Goal: Communication & Community: Answer question/provide support

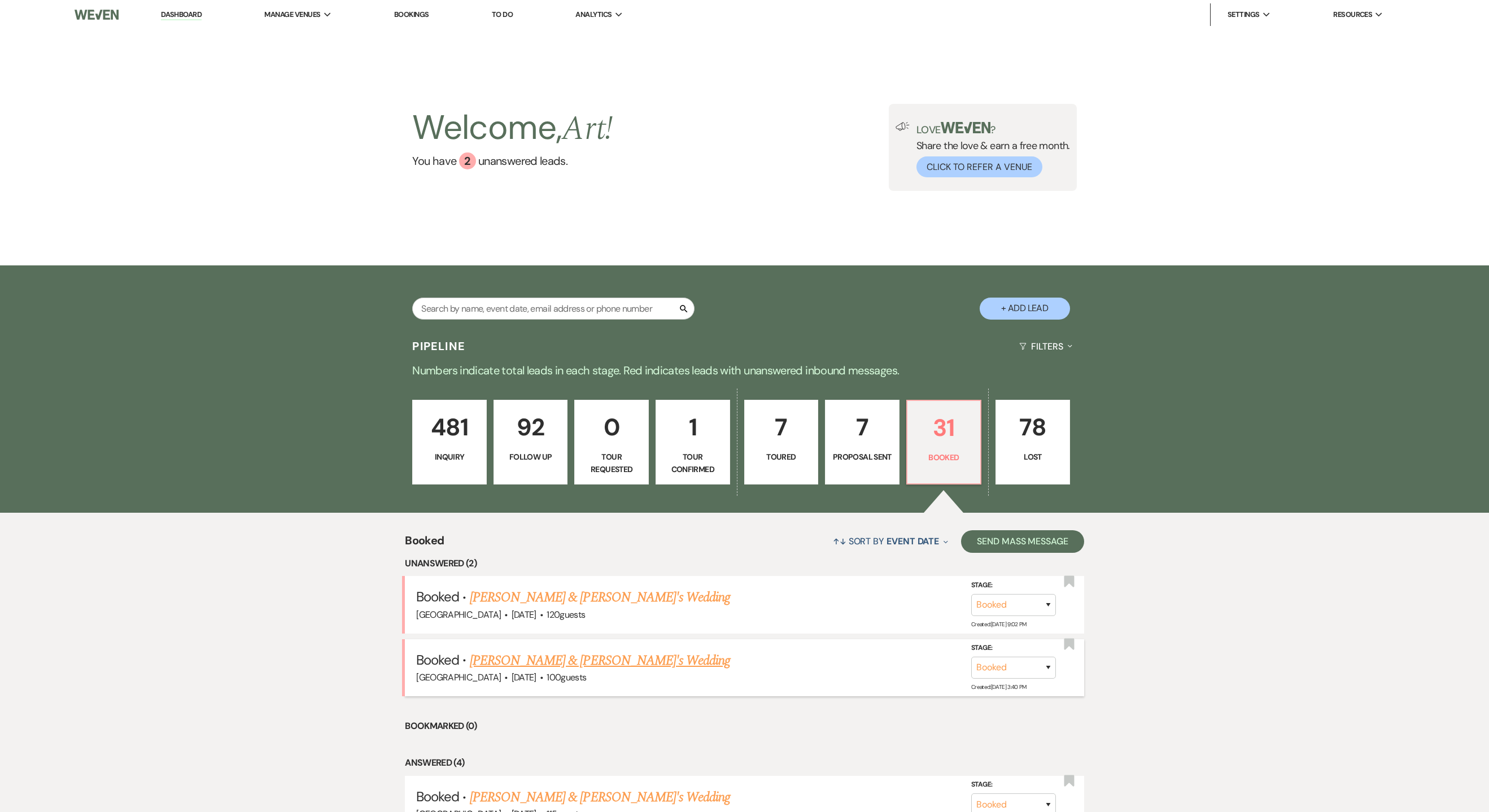
click at [556, 658] on link "[PERSON_NAME] & [PERSON_NAME]'s Wedding" at bounding box center [601, 660] width 261 height 21
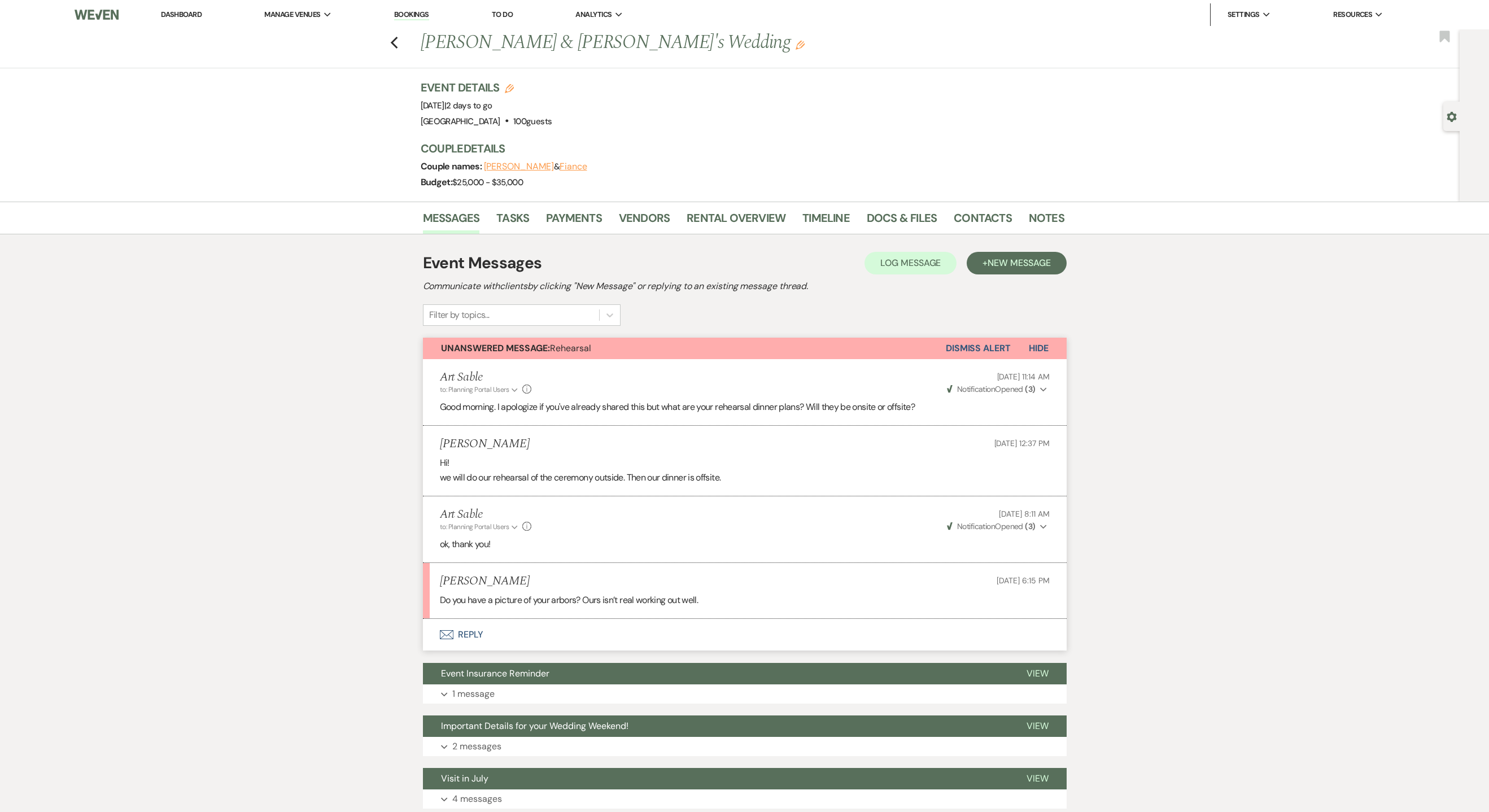
click at [476, 638] on button "Envelope Reply" at bounding box center [744, 635] width 644 height 32
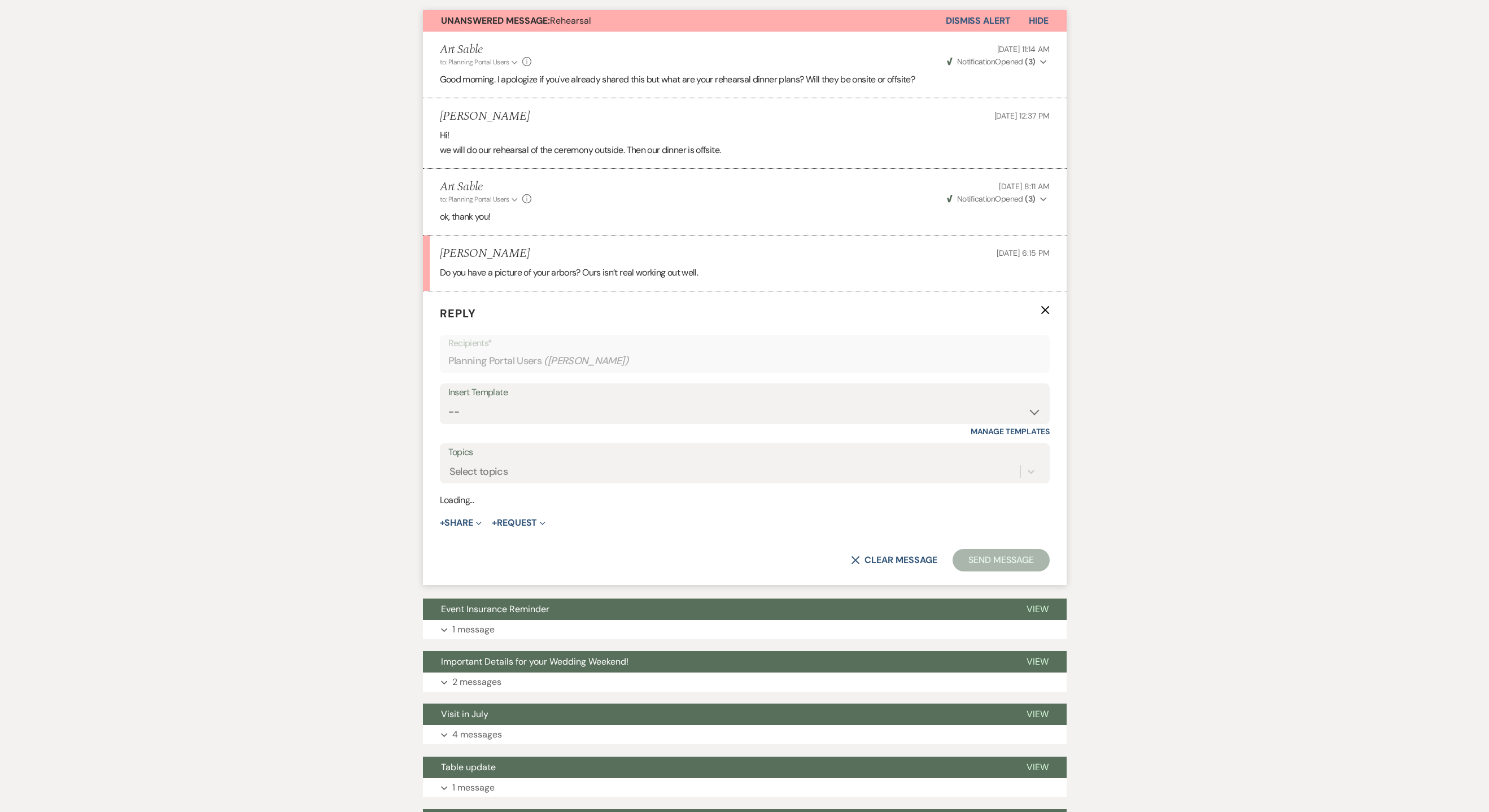
scroll to position [333, 0]
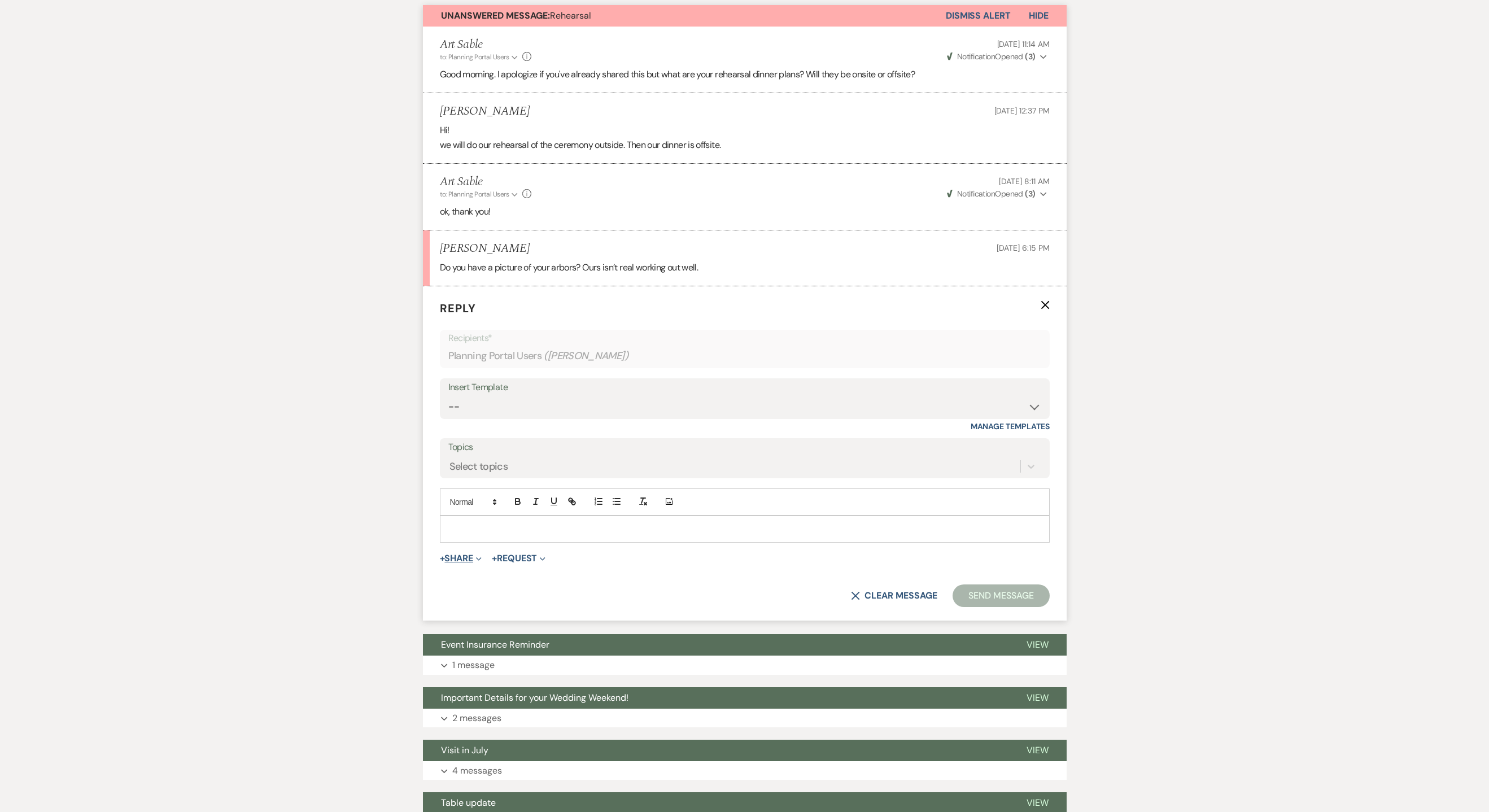
click at [478, 561] on span "Expand" at bounding box center [477, 558] width 9 height 12
click at [488, 602] on span "Add Photo Images" at bounding box center [477, 601] width 47 height 12
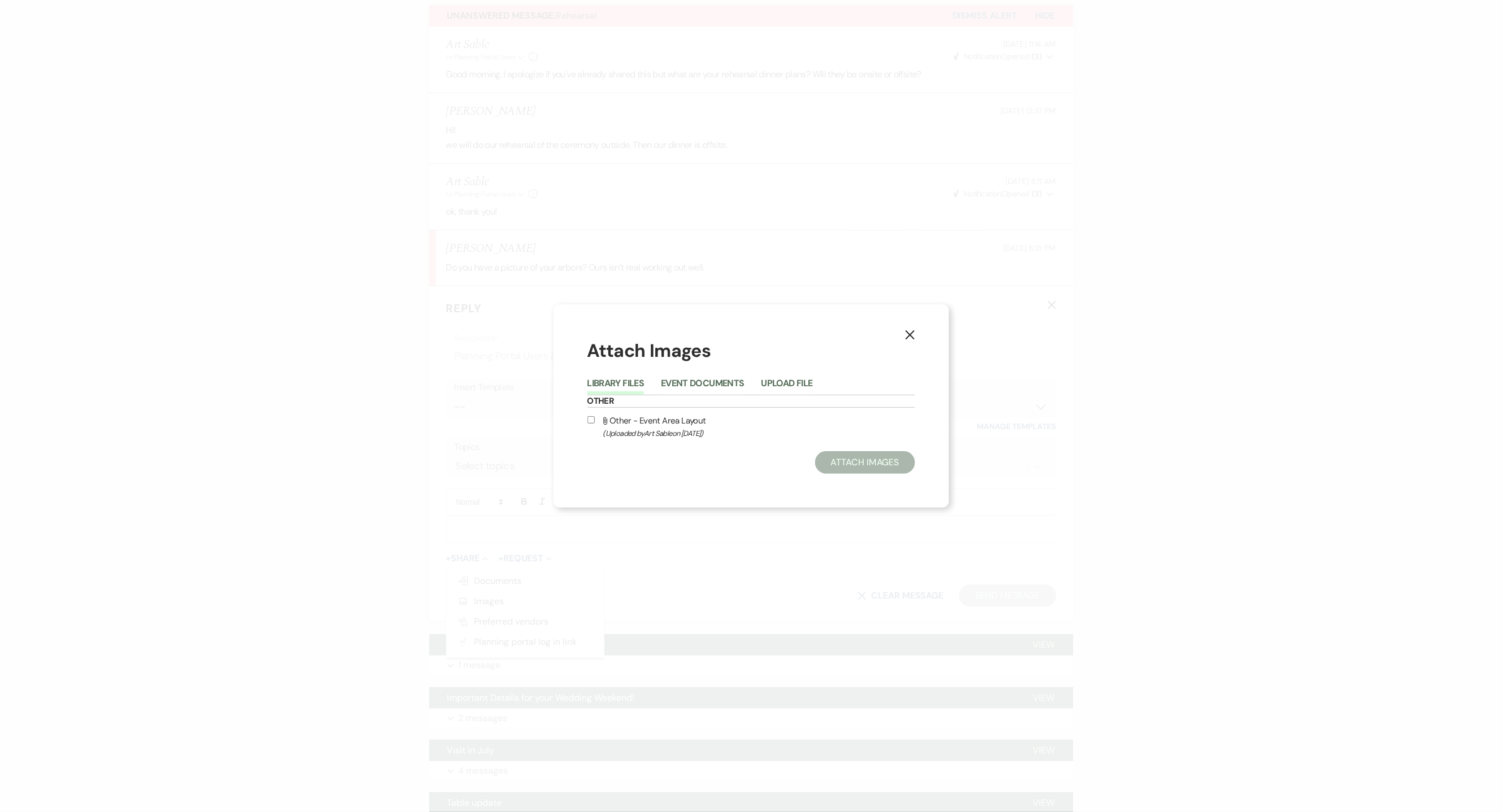
click at [605, 394] on button "Library Files" at bounding box center [616, 387] width 57 height 16
click at [775, 382] on button "Upload File" at bounding box center [787, 387] width 52 height 16
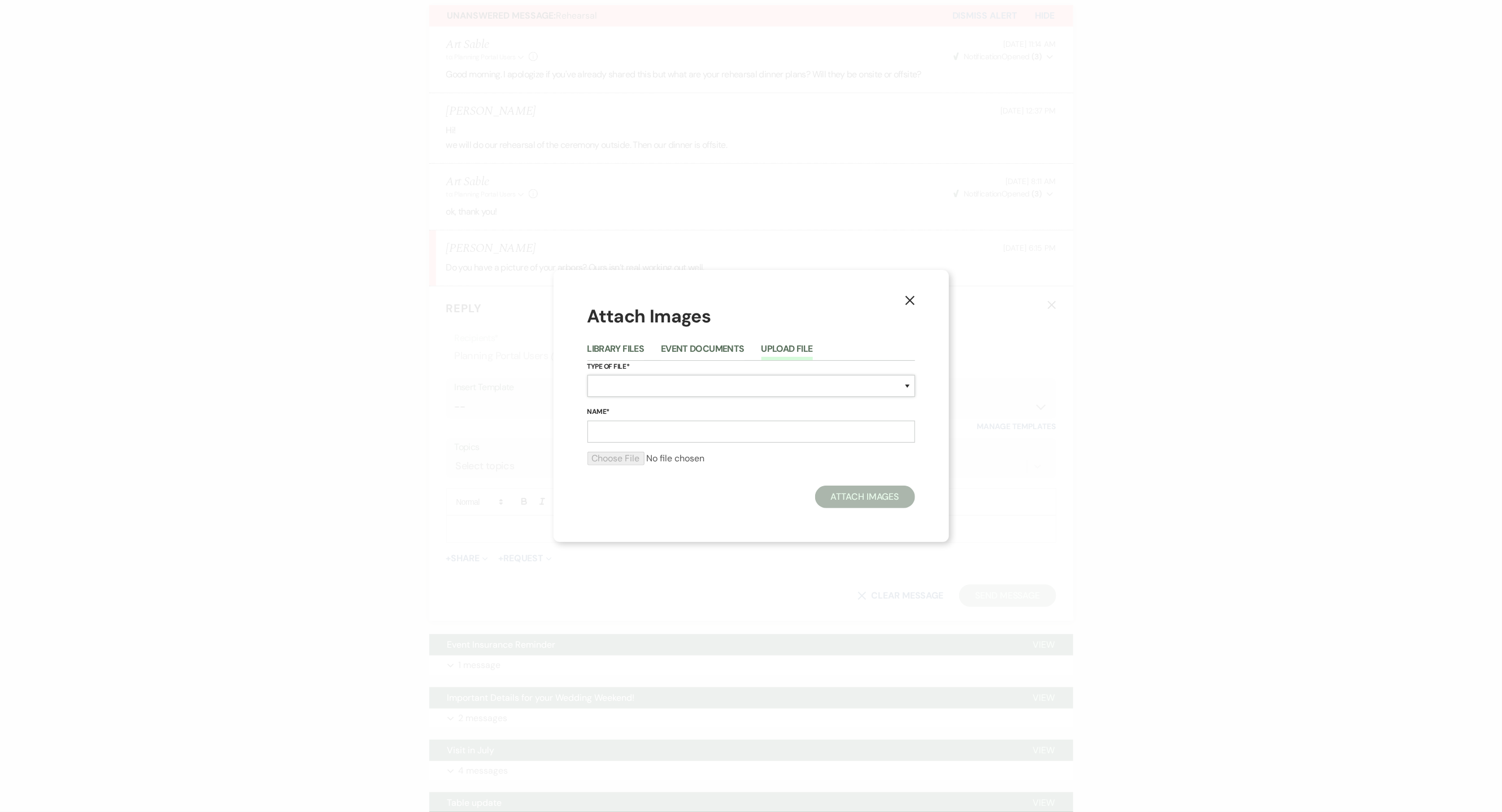
click at [756, 385] on select "Special Event Insurance Vendor Certificate of Insurance Contracts / Rental Agre…" at bounding box center [751, 386] width 328 height 22
select select "0"
click at [588, 375] on select "Special Event Insurance Vendor Certificate of Insurance Contracts / Rental Agre…" at bounding box center [751, 386] width 328 height 22
click at [697, 435] on input "Name*" at bounding box center [751, 432] width 328 height 22
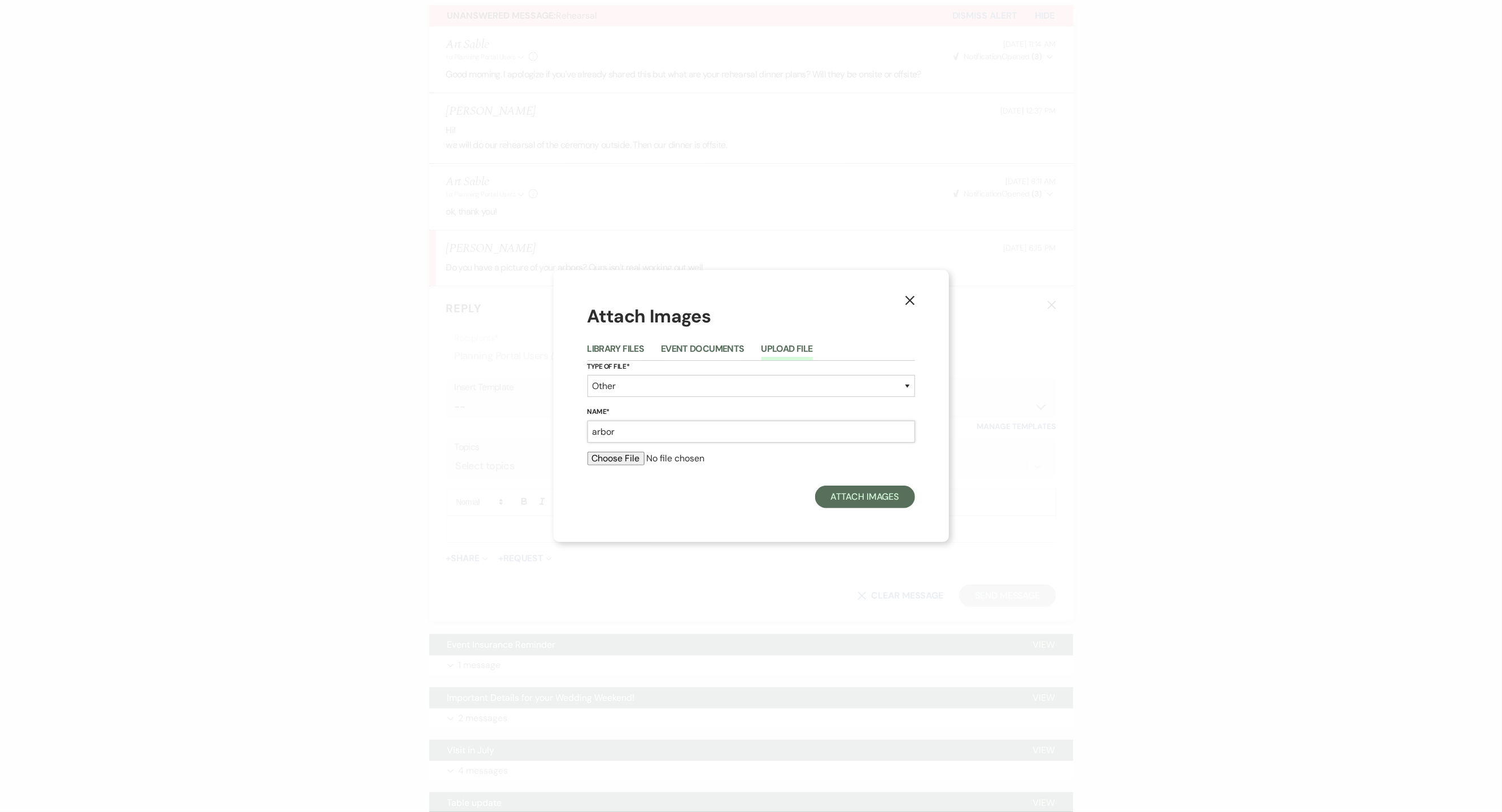
type input "arbor"
click at [621, 458] on input "file" at bounding box center [751, 458] width 328 height 13
type input "C:\fakepath\[PERSON_NAME]-MeganDriesbachPhotography-0841.jpg"
click at [863, 505] on button "Attach Images" at bounding box center [865, 500] width 100 height 23
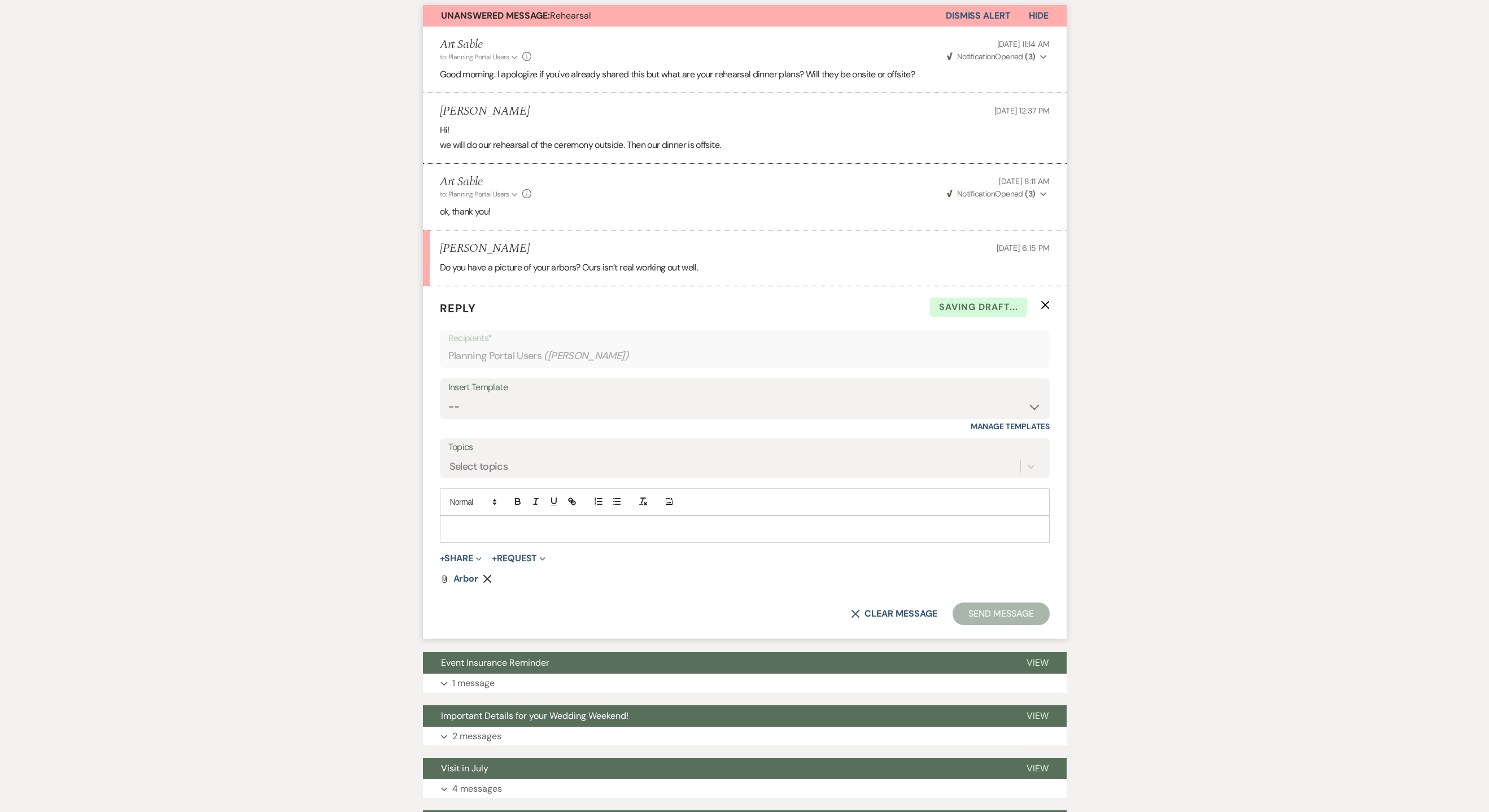
click at [689, 531] on p at bounding box center [744, 529] width 592 height 13
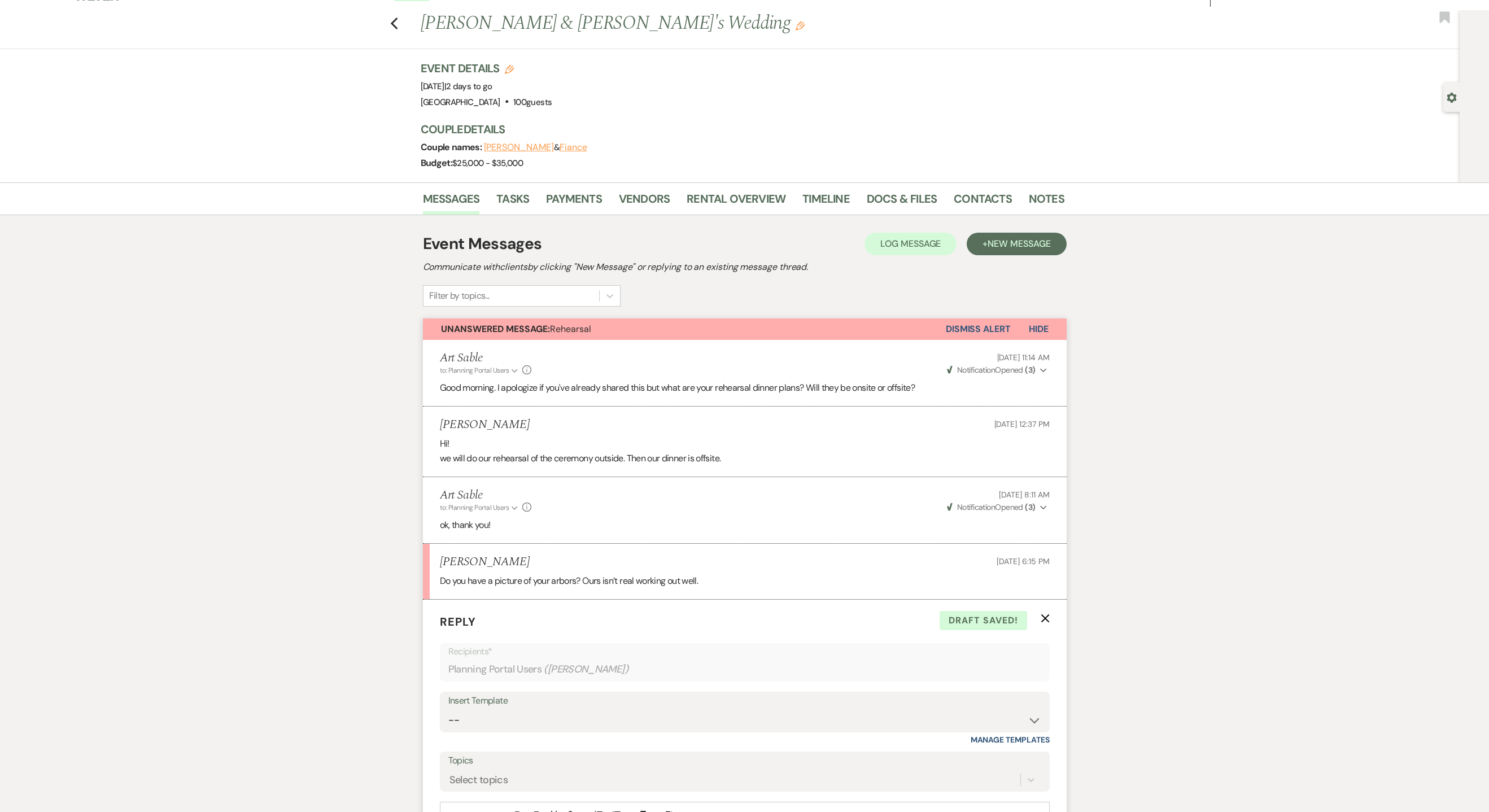
scroll to position [0, 0]
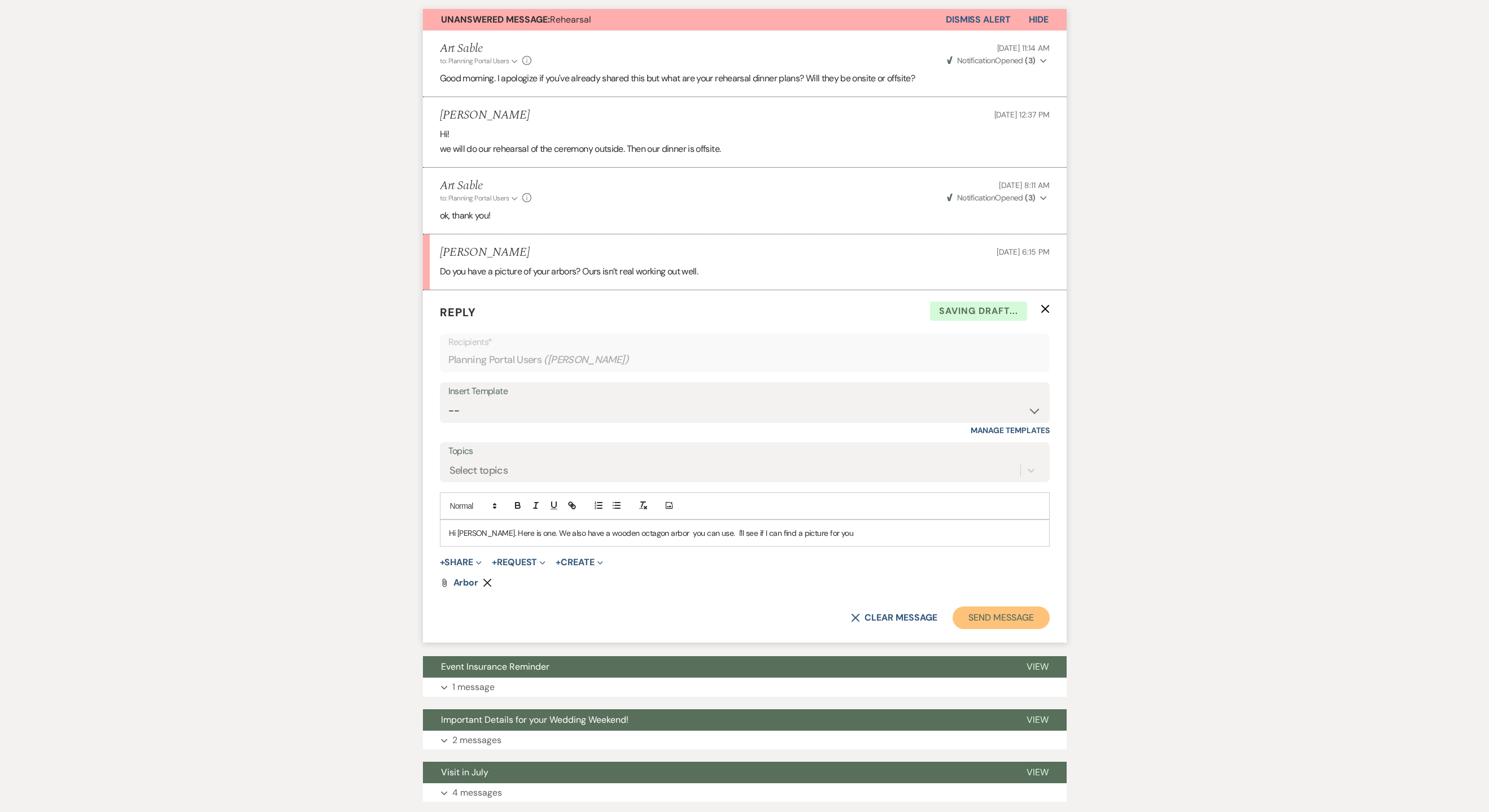
click at [977, 623] on button "Send Message" at bounding box center [1001, 618] width 97 height 23
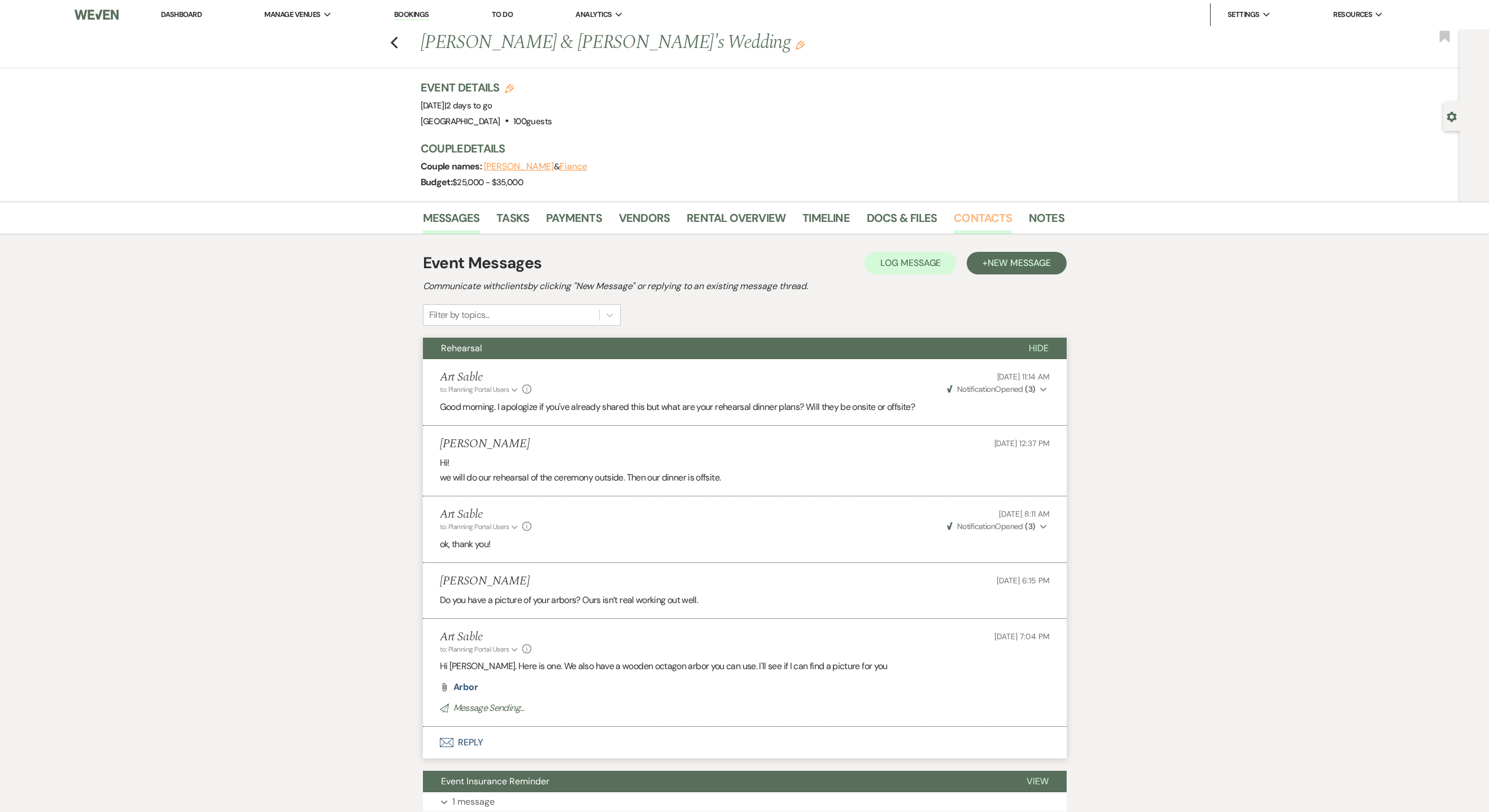
click at [966, 220] on link "Contacts" at bounding box center [983, 221] width 58 height 25
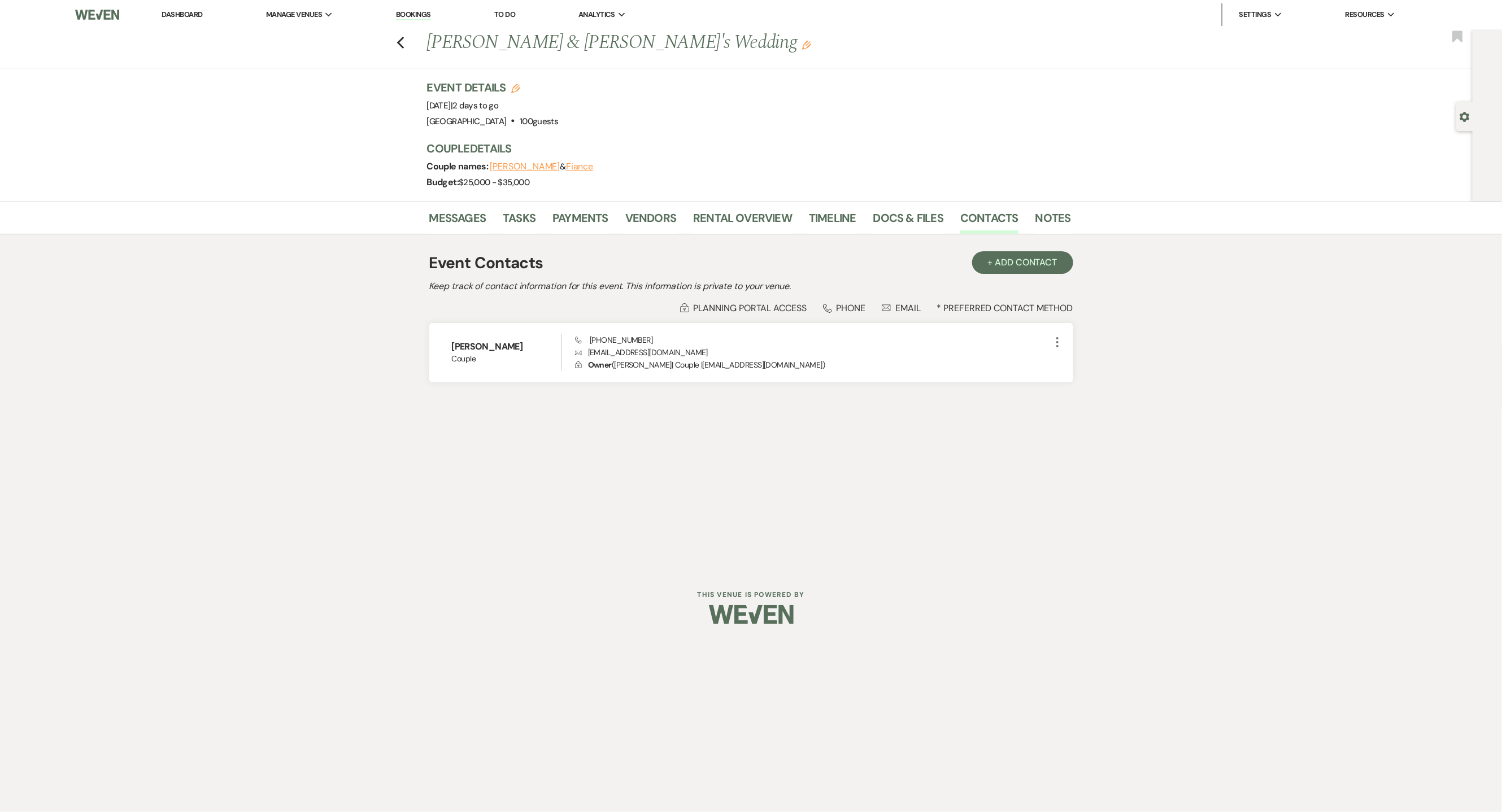
click at [183, 15] on link "Dashboard" at bounding box center [182, 14] width 40 height 9
